Goal: Transaction & Acquisition: Purchase product/service

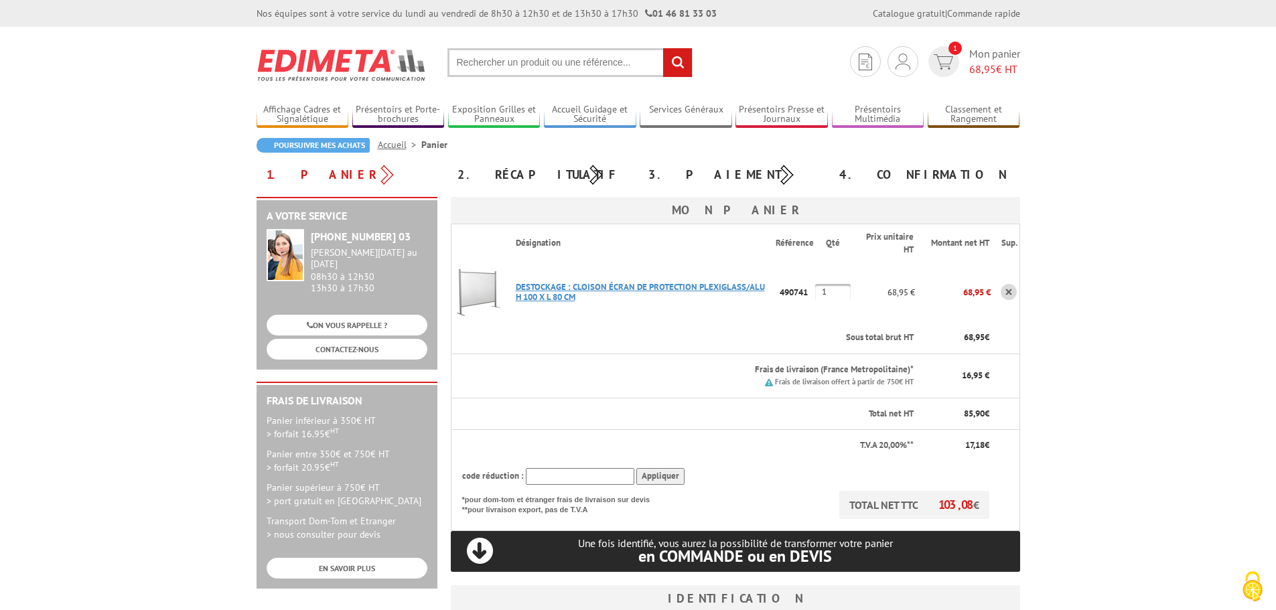
click at [551, 289] on link "DESTOCKAGE : CLOISON ÉCRAN DE PROTECTION PLEXIGLASS/ALU H 100 X L 80 CM" at bounding box center [640, 291] width 249 height 21
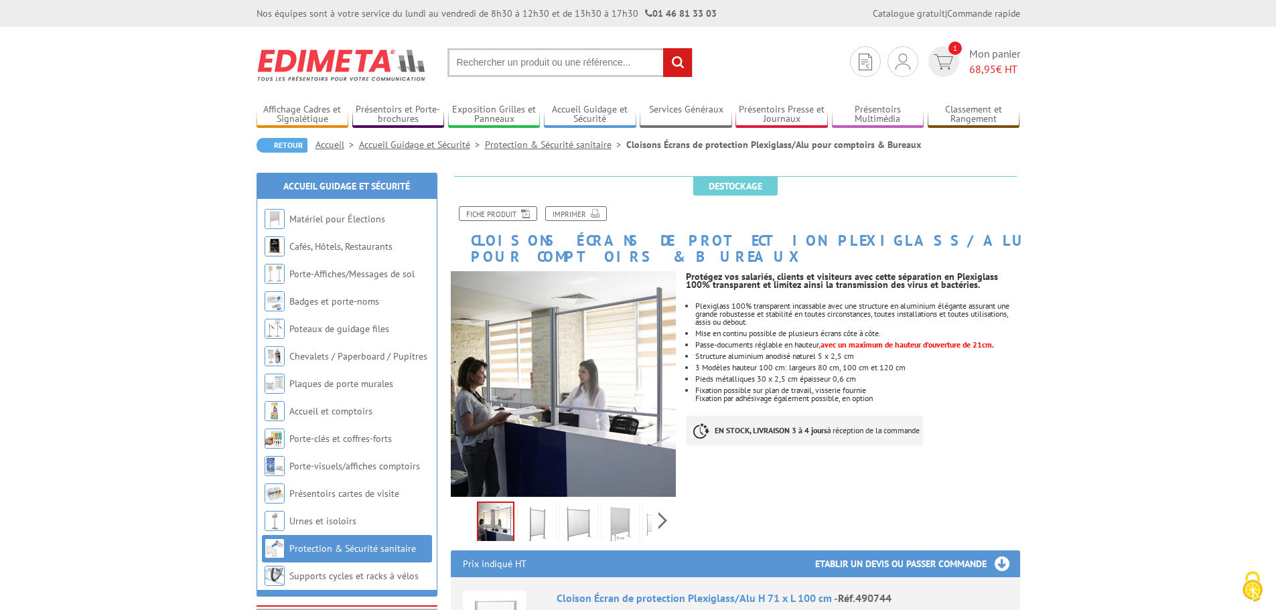
click at [604, 515] on img at bounding box center [620, 525] width 32 height 42
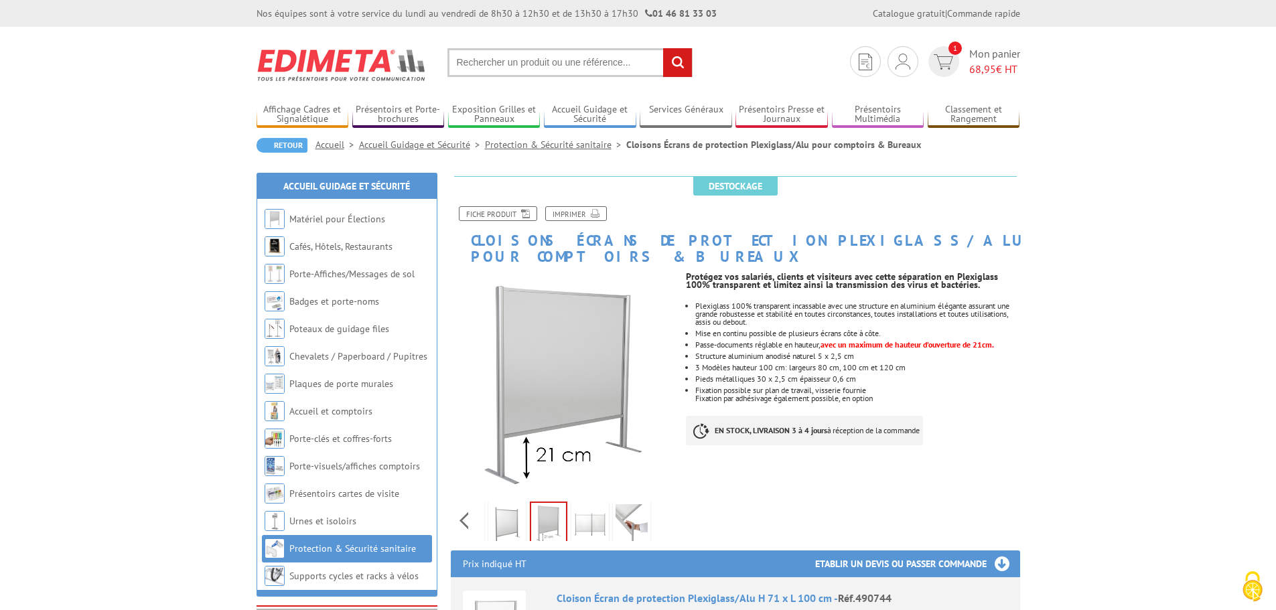
click at [656, 497] on div "Previous Next" at bounding box center [564, 520] width 226 height 47
click at [624, 506] on img at bounding box center [632, 525] width 32 height 42
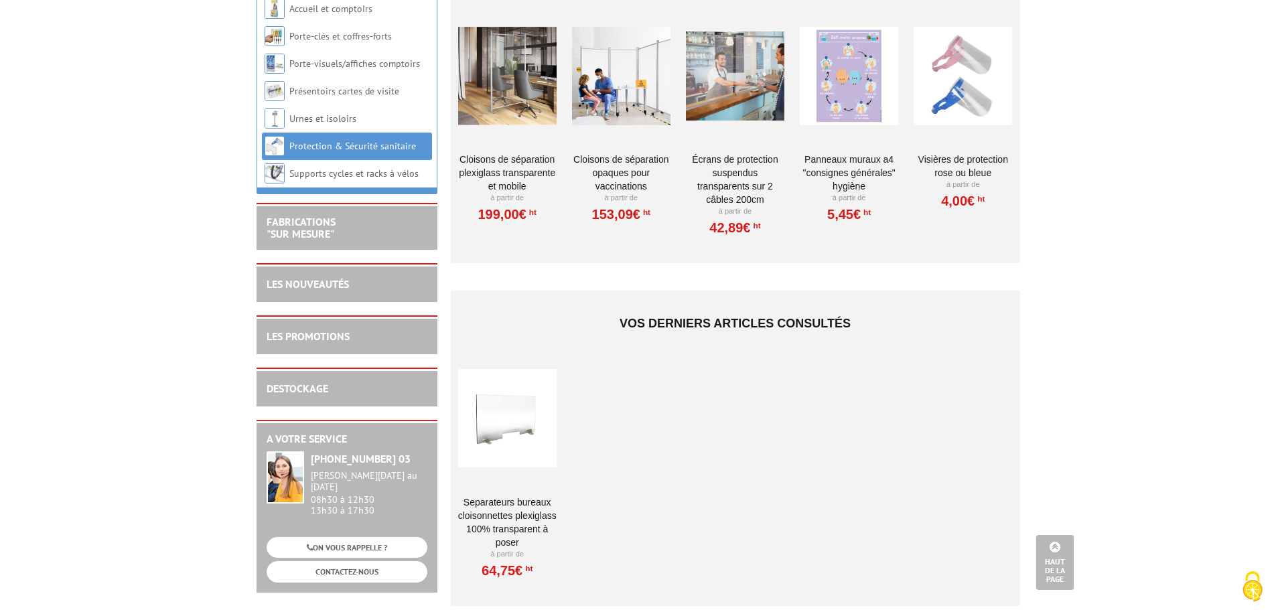
scroll to position [1139, 0]
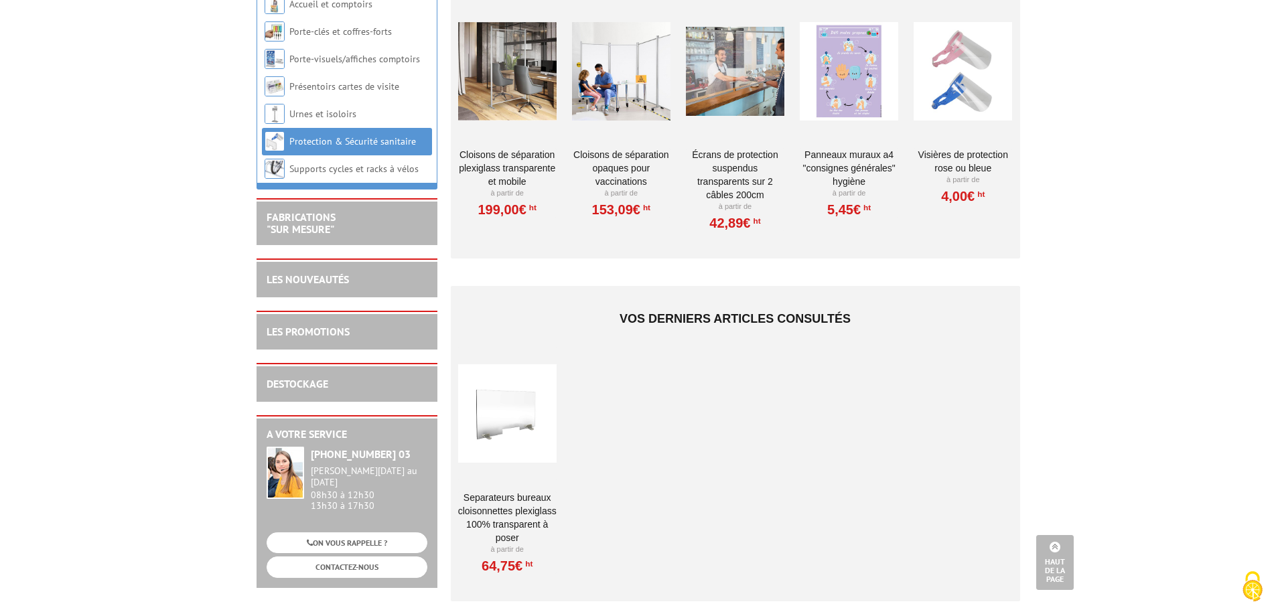
click at [502, 443] on div at bounding box center [507, 414] width 98 height 134
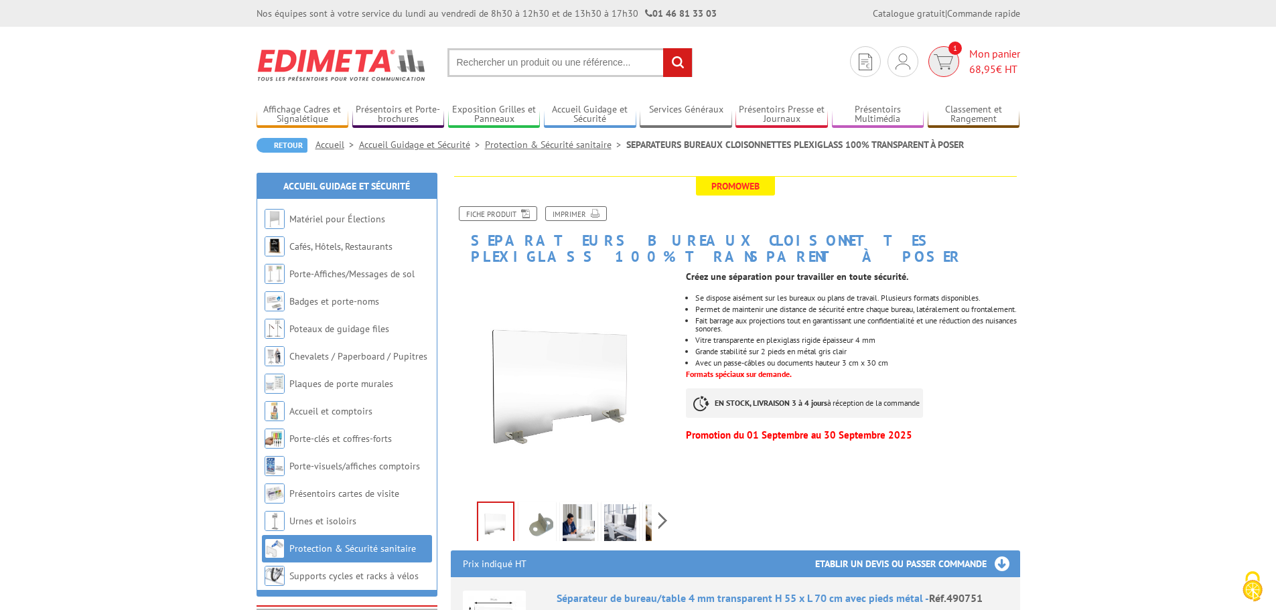
click at [975, 72] on span "68,95" at bounding box center [982, 68] width 27 height 13
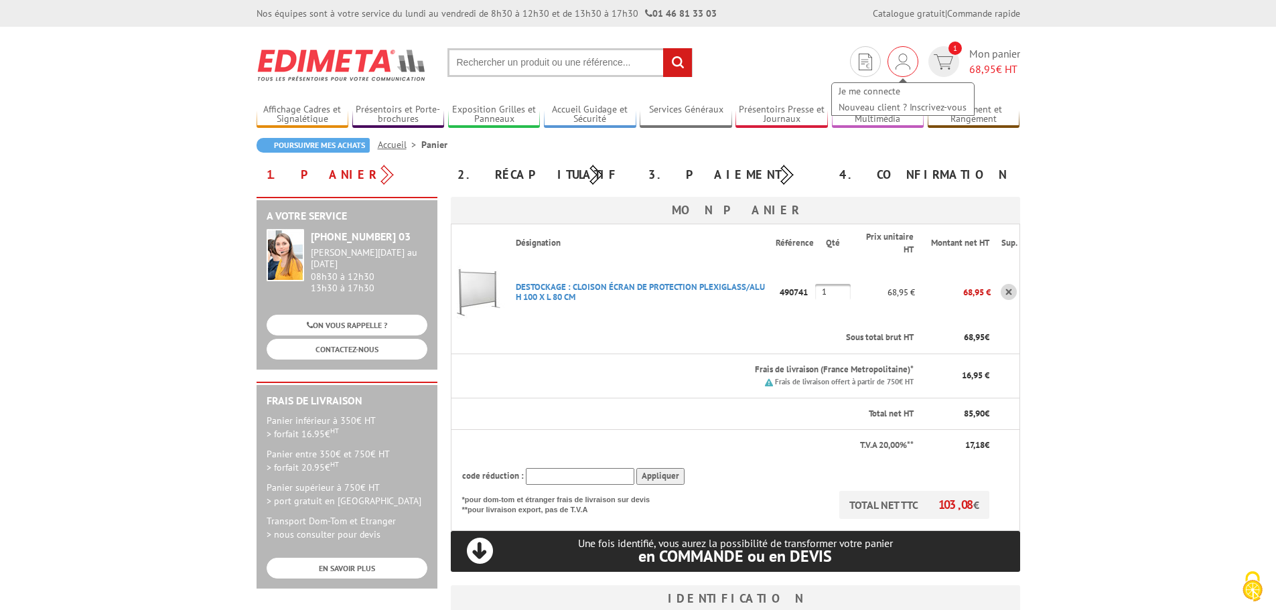
click at [912, 66] on div "Je me connecte Nouveau client ? Inscrivez-vous" at bounding box center [902, 61] width 31 height 31
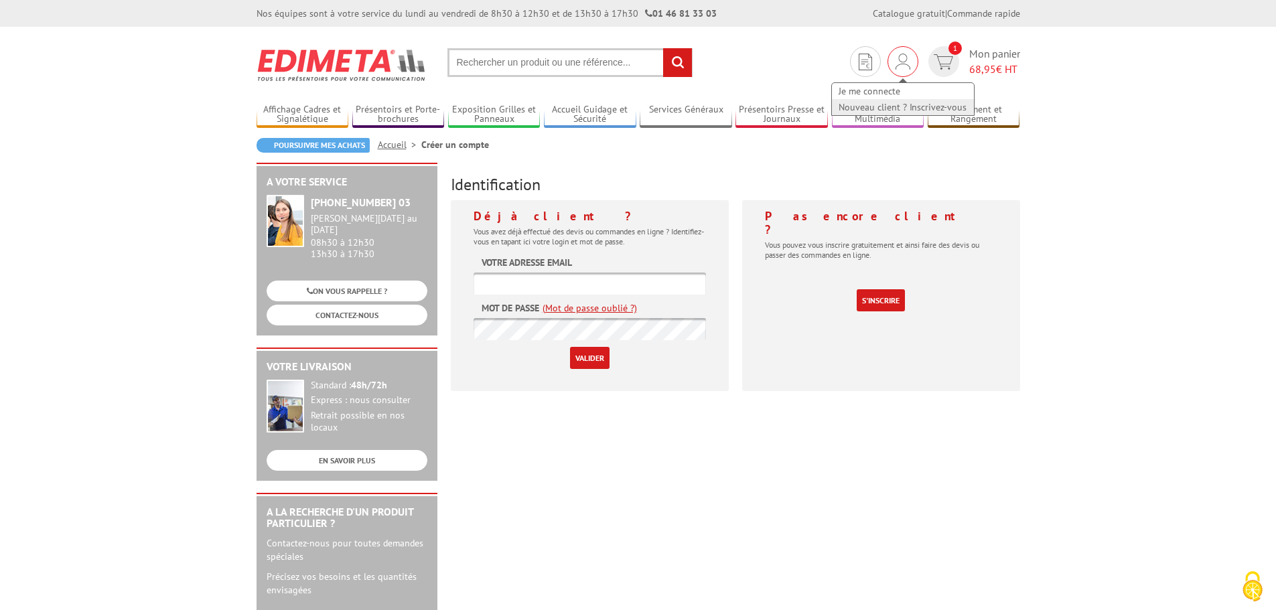
click at [895, 108] on link "Nouveau client ? Inscrivez-vous" at bounding box center [903, 107] width 142 height 16
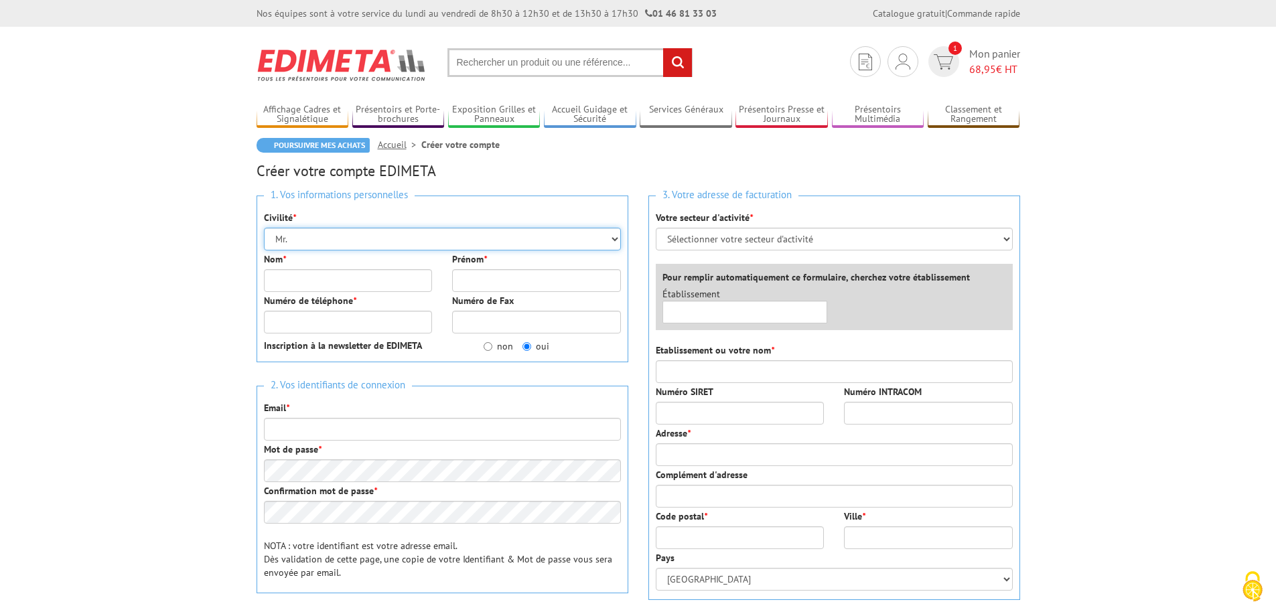
click at [384, 236] on select "Mr. Mme. Mlle." at bounding box center [442, 239] width 357 height 23
click at [383, 236] on select "Mr. Mme. Mlle." at bounding box center [442, 239] width 357 height 23
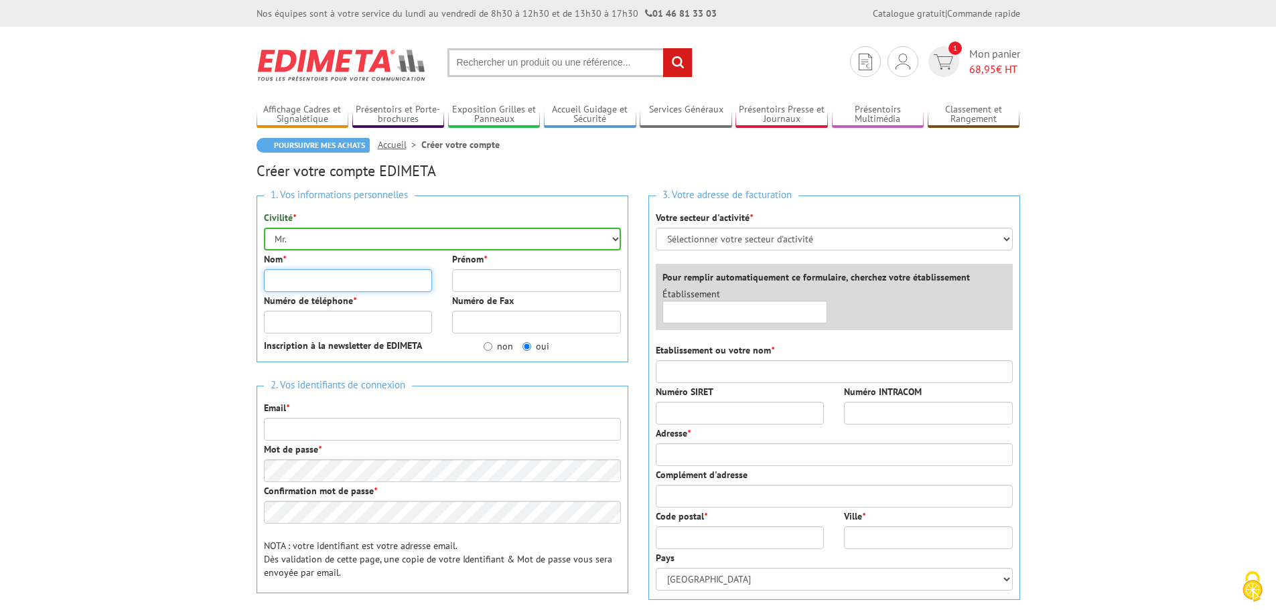
click at [357, 280] on input "Nom *" at bounding box center [348, 280] width 169 height 23
type input "QUENNELLE"
type input "[PERSON_NAME]"
type input "0442715565"
type input "[EMAIL_ADDRESS][DOMAIN_NAME]"
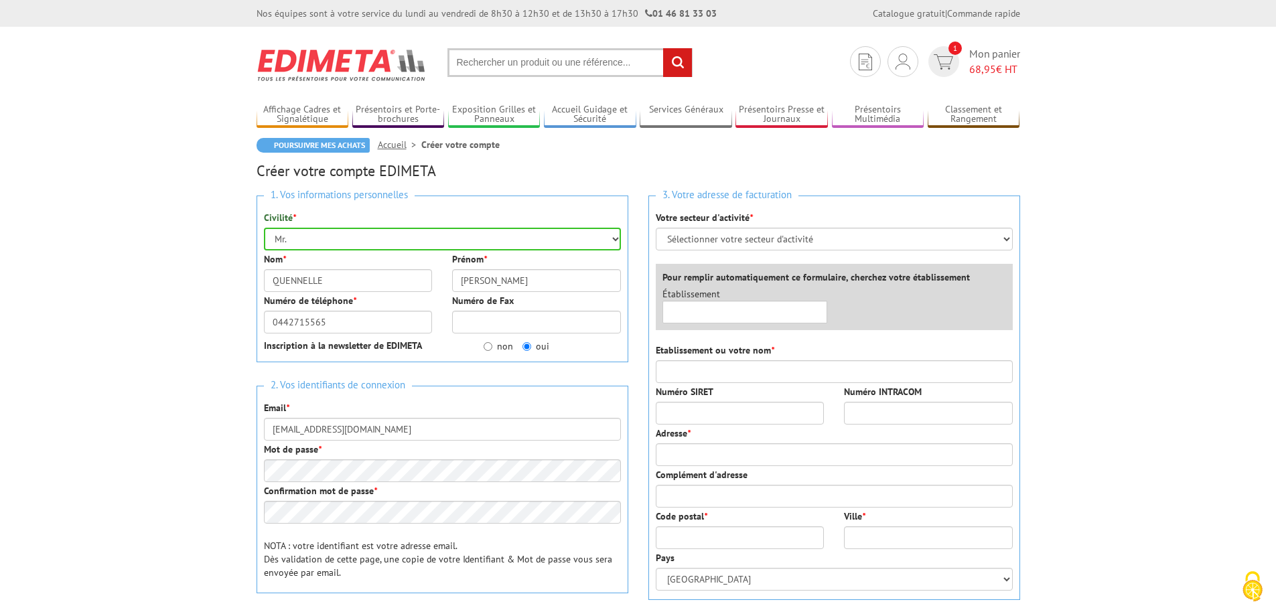
type input "CABINET MEDICAL"
type input "14 RUE GUEYMARD"
type input "13600"
type input "LA CIOTAT"
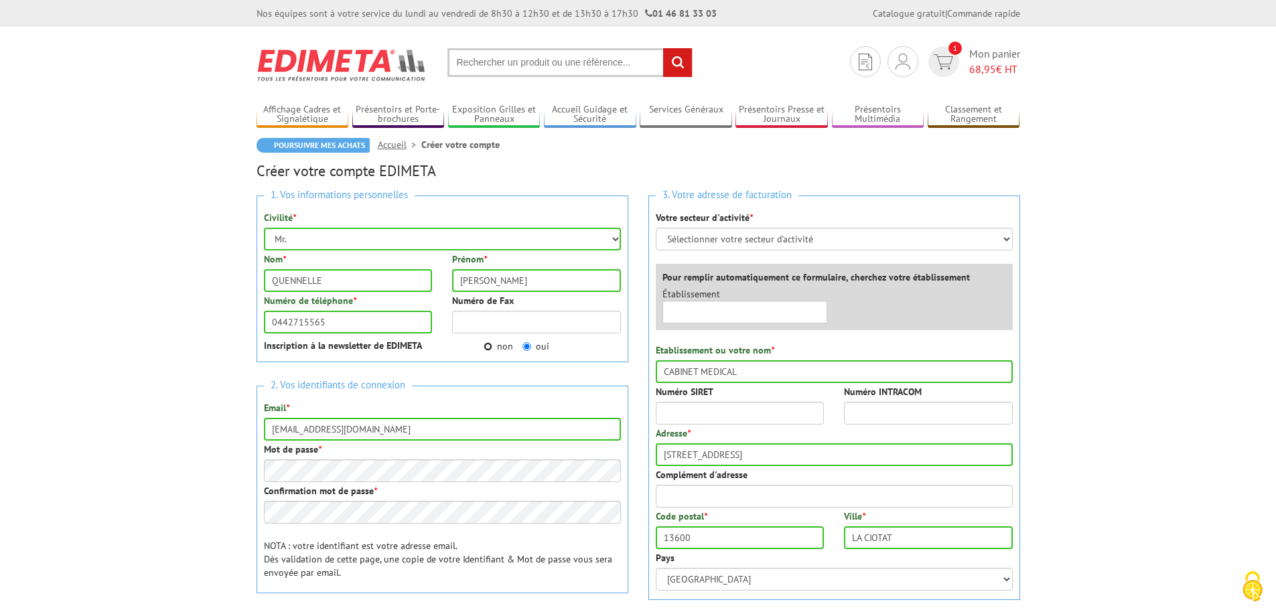
click at [486, 346] on input "non" at bounding box center [488, 346] width 9 height 9
radio input "true"
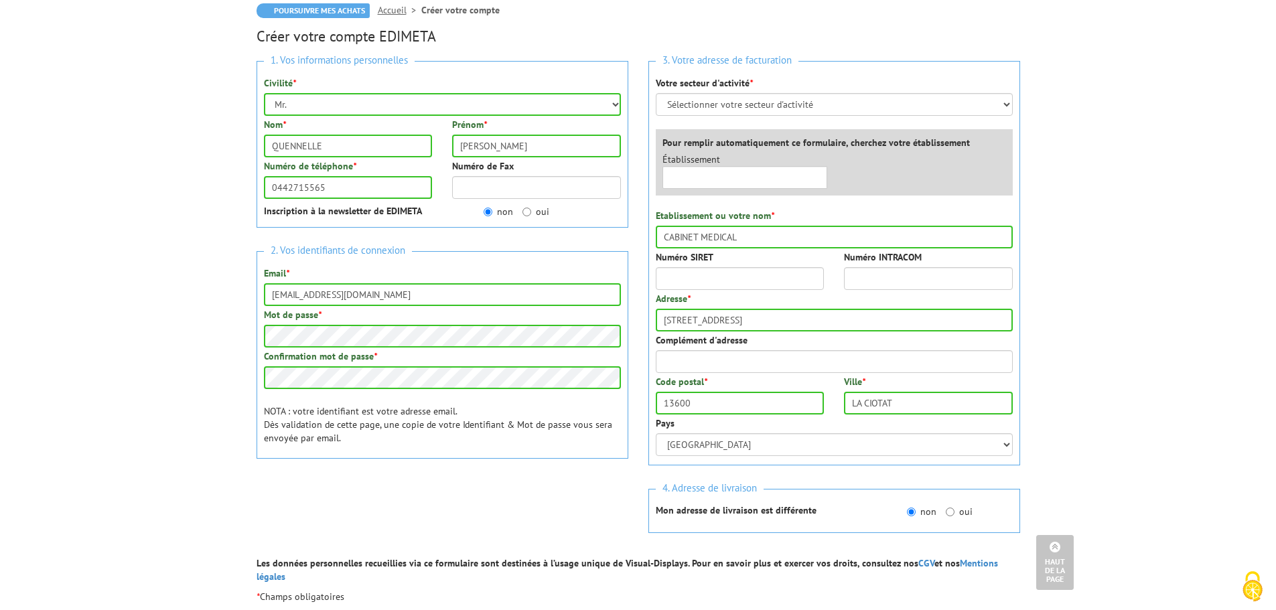
scroll to position [134, 0]
click at [812, 110] on select "Sélectionner votre secteur d'activité Administrations et collectivités Magasins…" at bounding box center [834, 105] width 357 height 23
click at [656, 94] on select "Sélectionner votre secteur d'activité Administrations et collectivités Magasins…" at bounding box center [834, 105] width 357 height 23
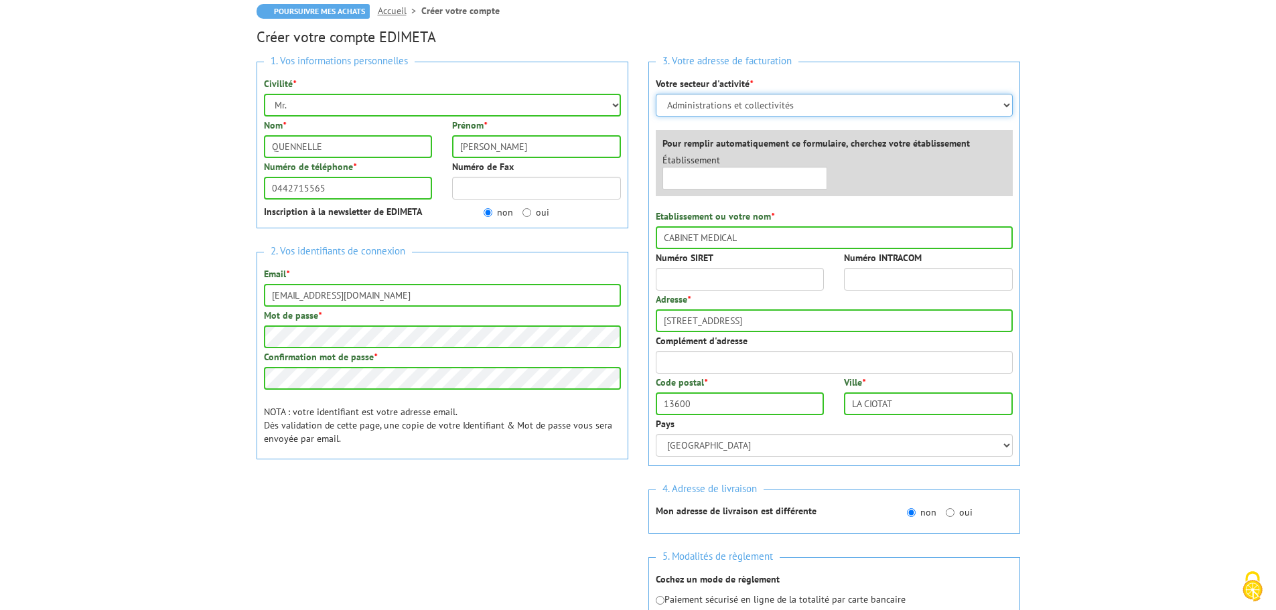
click at [786, 111] on select "Sélectionner votre secteur d'activité Administrations et collectivités Magasins…" at bounding box center [834, 105] width 357 height 23
select select "878"
click at [656, 94] on select "Sélectionner votre secteur d'activité Administrations et collectivités Magasins…" at bounding box center [834, 105] width 357 height 23
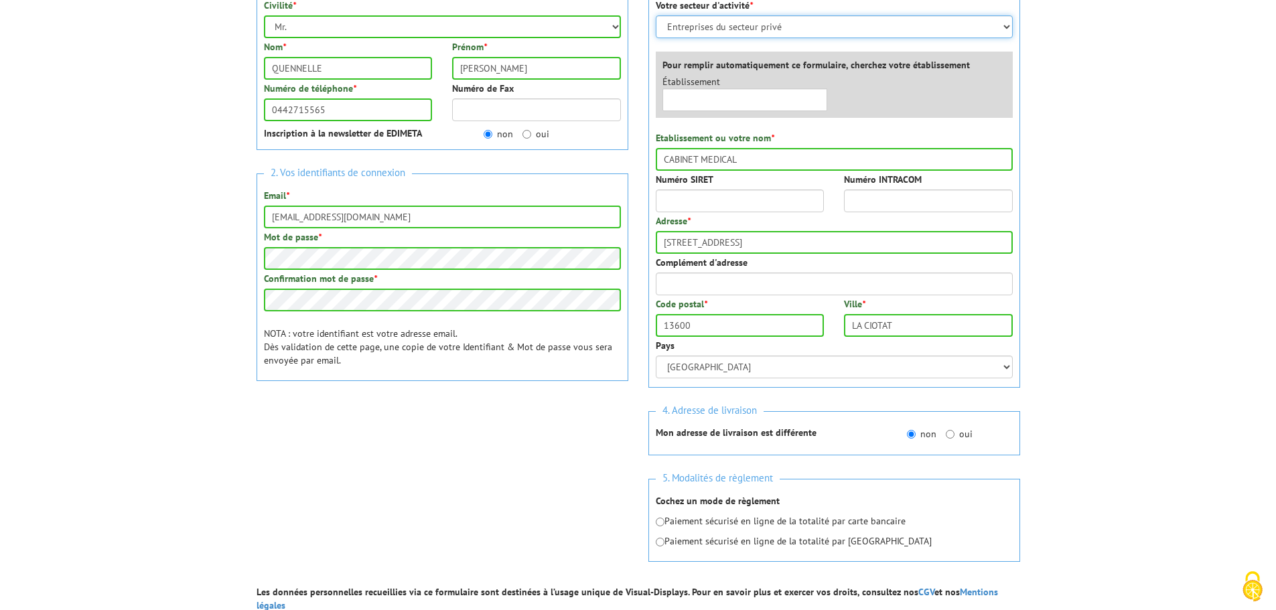
scroll to position [335, 0]
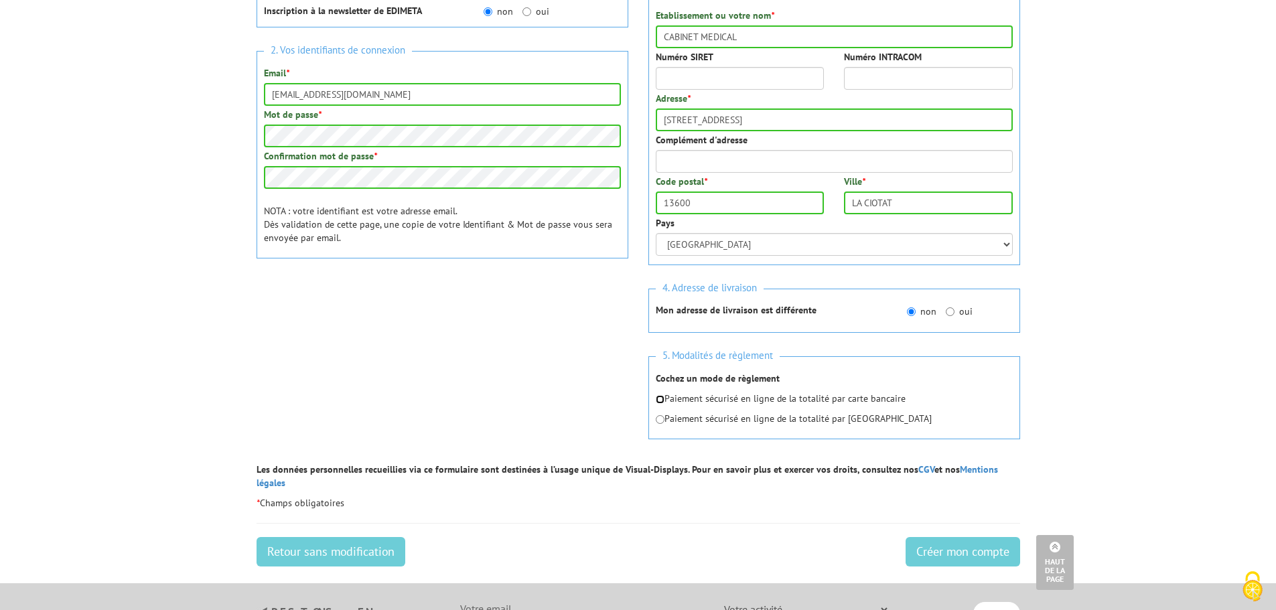
click at [657, 401] on input "radio" at bounding box center [660, 399] width 9 height 9
radio input "true"
click at [938, 537] on input "Créer mon compte" at bounding box center [963, 551] width 115 height 29
